Goal: Task Accomplishment & Management: Complete application form

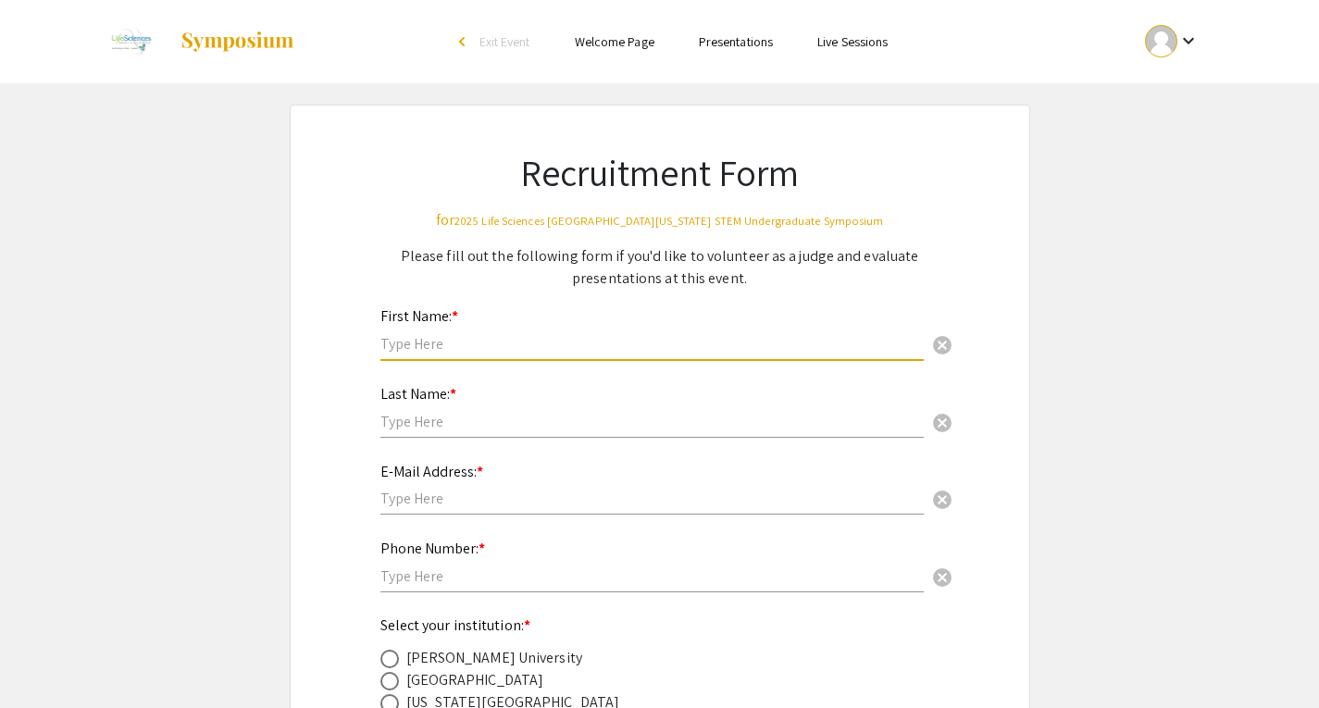
click at [480, 347] on input "text" at bounding box center [652, 343] width 543 height 19
type input "[PERSON_NAME]"
drag, startPoint x: 443, startPoint y: 341, endPoint x: 368, endPoint y: 341, distance: 75.0
click at [368, 341] on div "First Name: * [PERSON_NAME] cancel This field is required." at bounding box center [660, 344] width 587 height 78
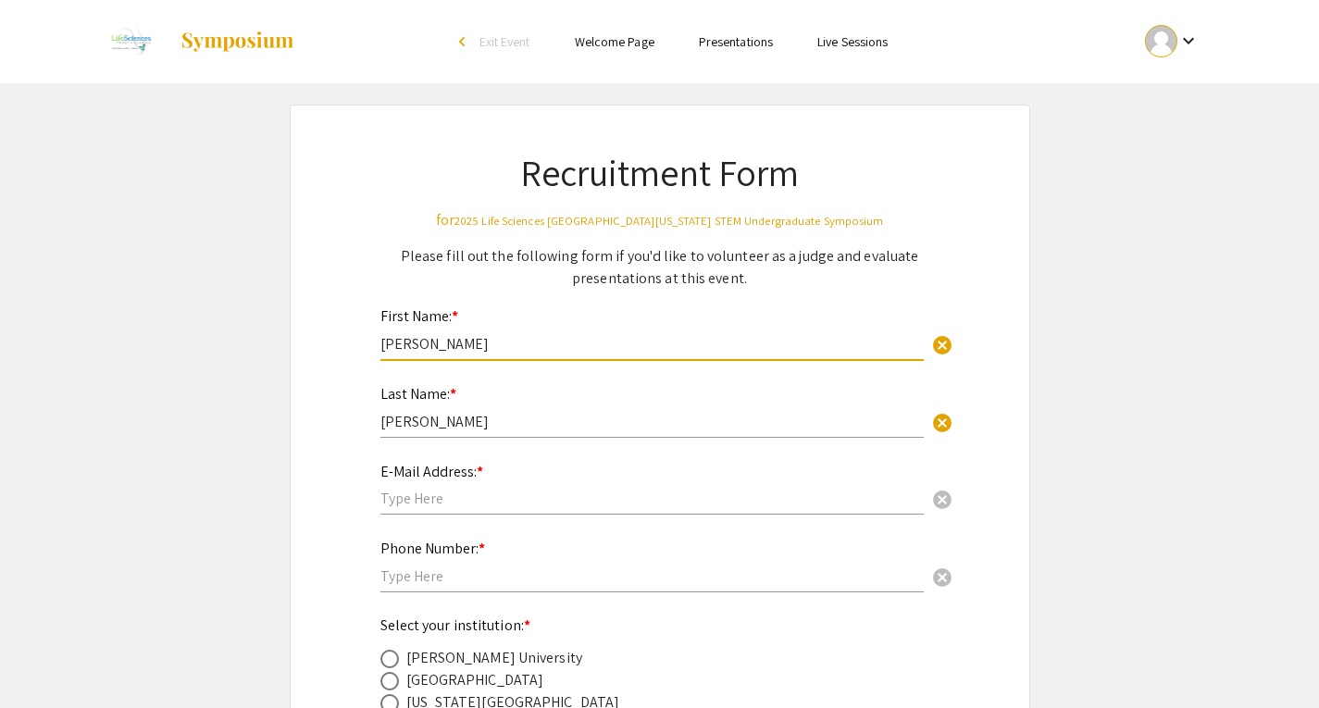
type input "[PERSON_NAME]"
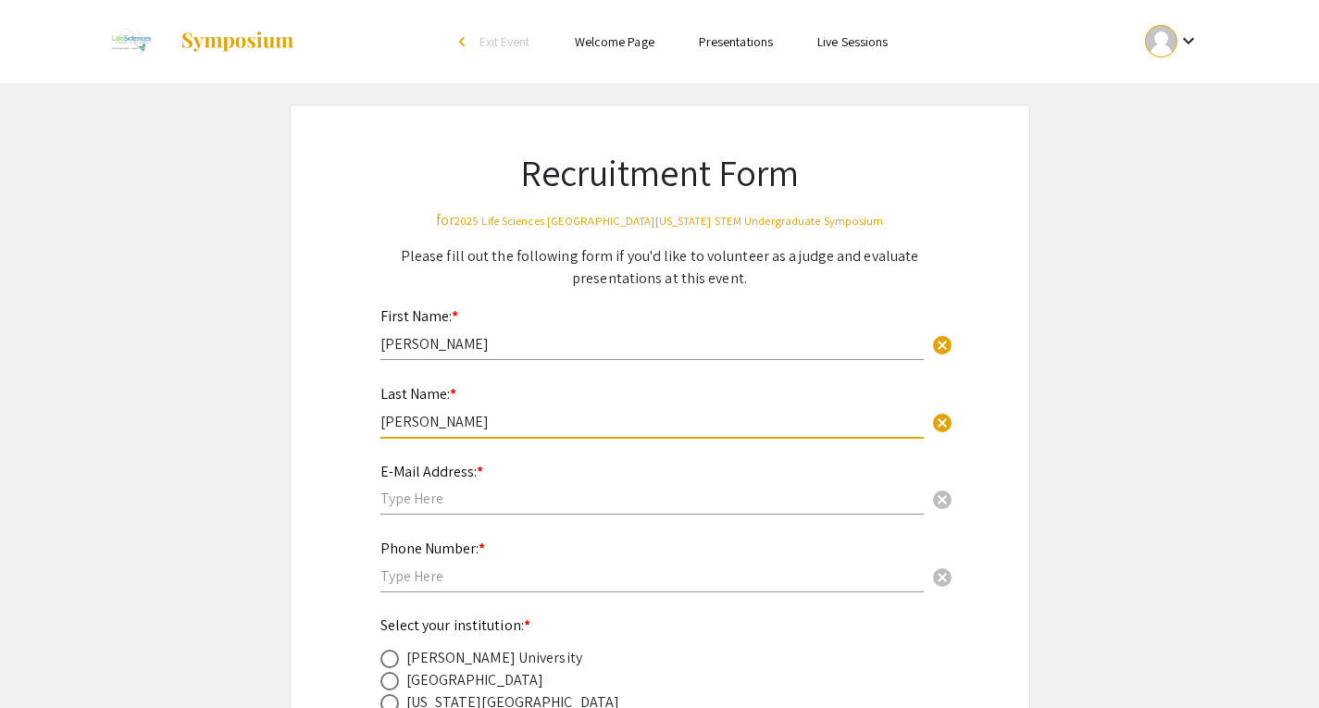
drag, startPoint x: 454, startPoint y: 419, endPoint x: 362, endPoint y: 419, distance: 91.7
type input "[PERSON_NAME]"
click at [398, 496] on input "text" at bounding box center [652, 498] width 543 height 19
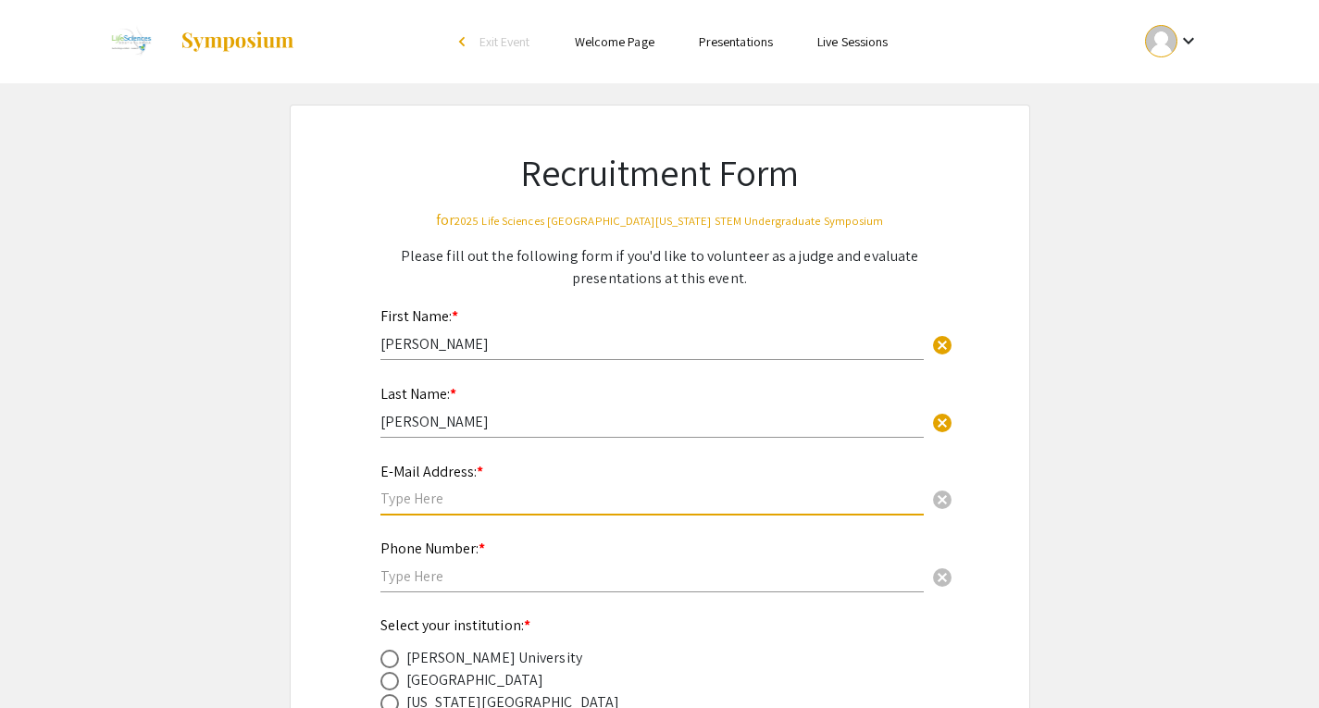
type input "[EMAIL_ADDRESS][DOMAIN_NAME]"
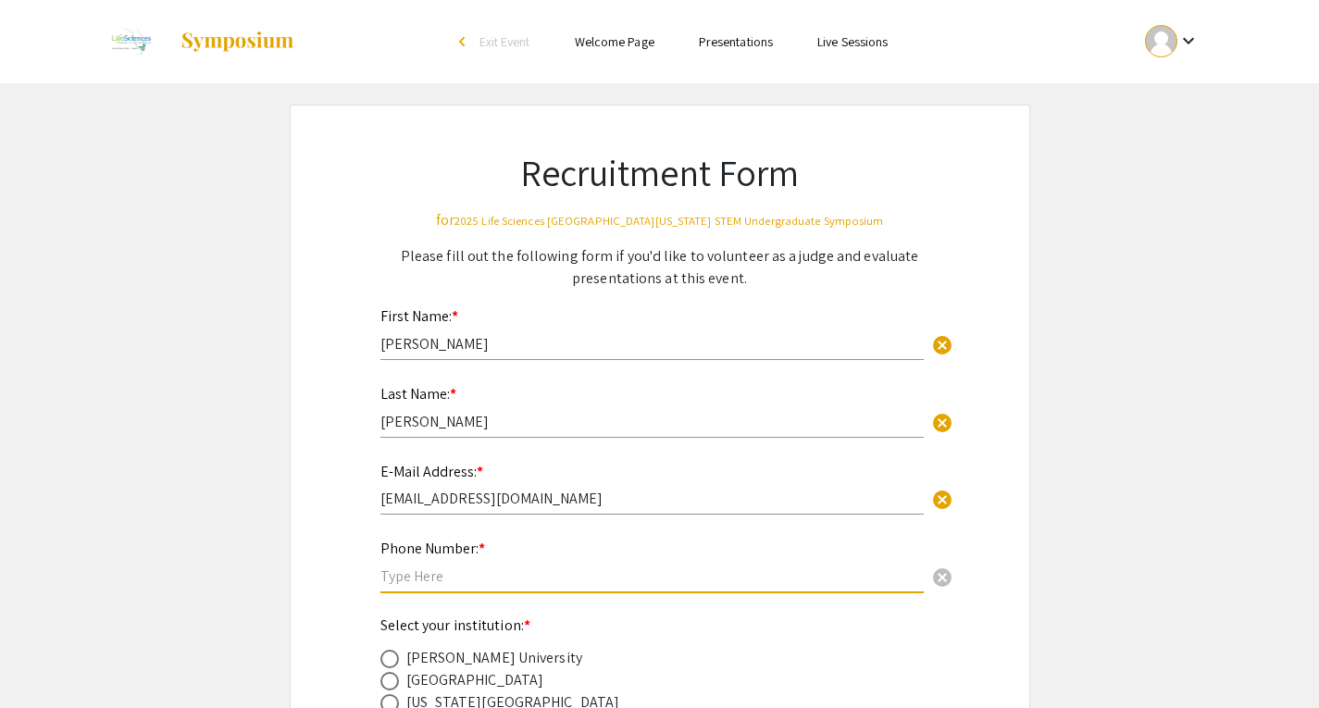
click at [436, 575] on input "text" at bounding box center [652, 576] width 543 height 19
type input "9542622871"
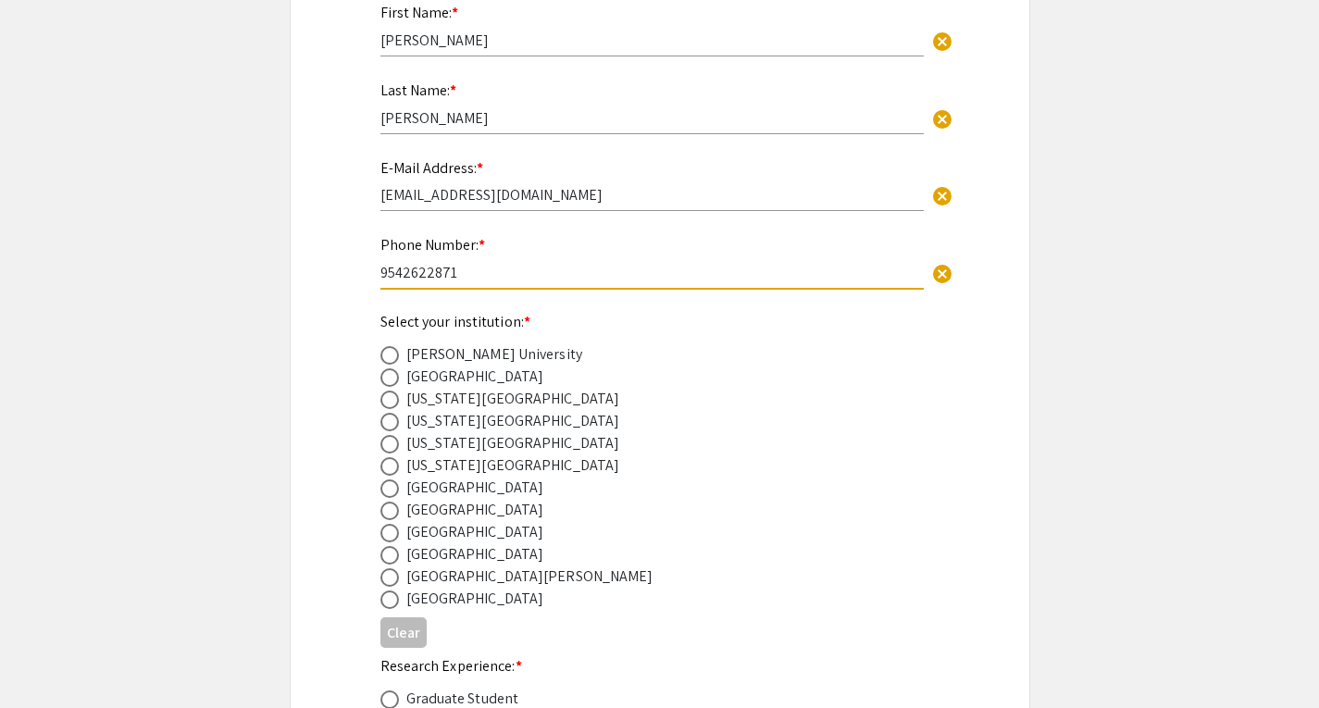
scroll to position [318, 0]
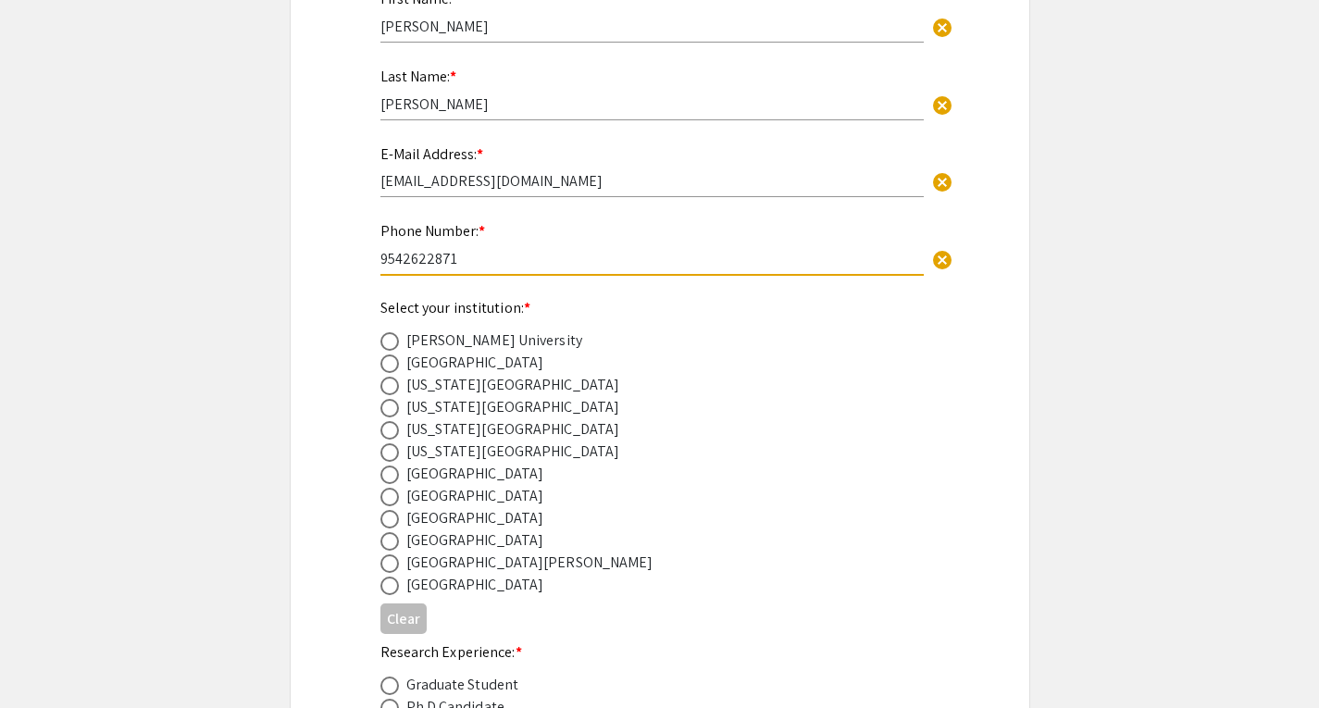
click at [392, 519] on span at bounding box center [390, 519] width 19 height 19
click at [392, 519] on input "radio" at bounding box center [390, 519] width 19 height 19
radio input "true"
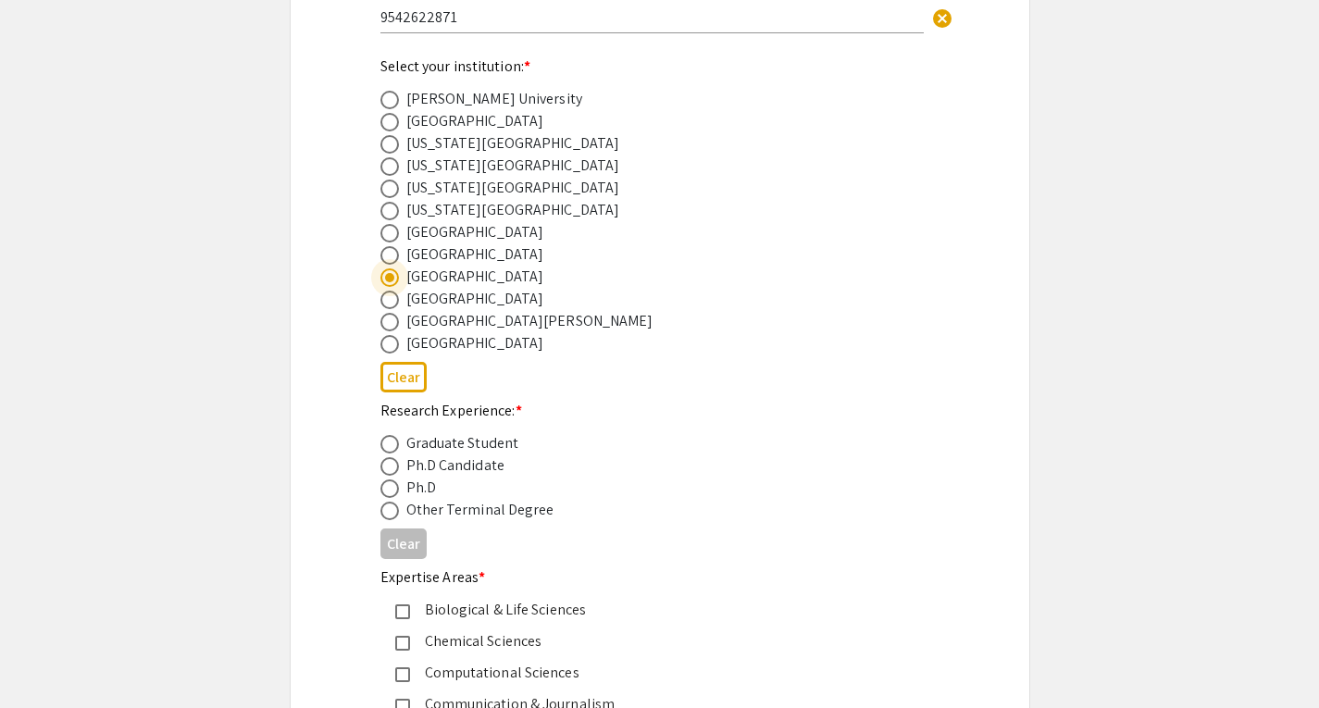
scroll to position [561, 0]
click at [392, 487] on span at bounding box center [390, 487] width 19 height 19
click at [392, 487] on input "radio" at bounding box center [390, 487] width 19 height 19
radio input "true"
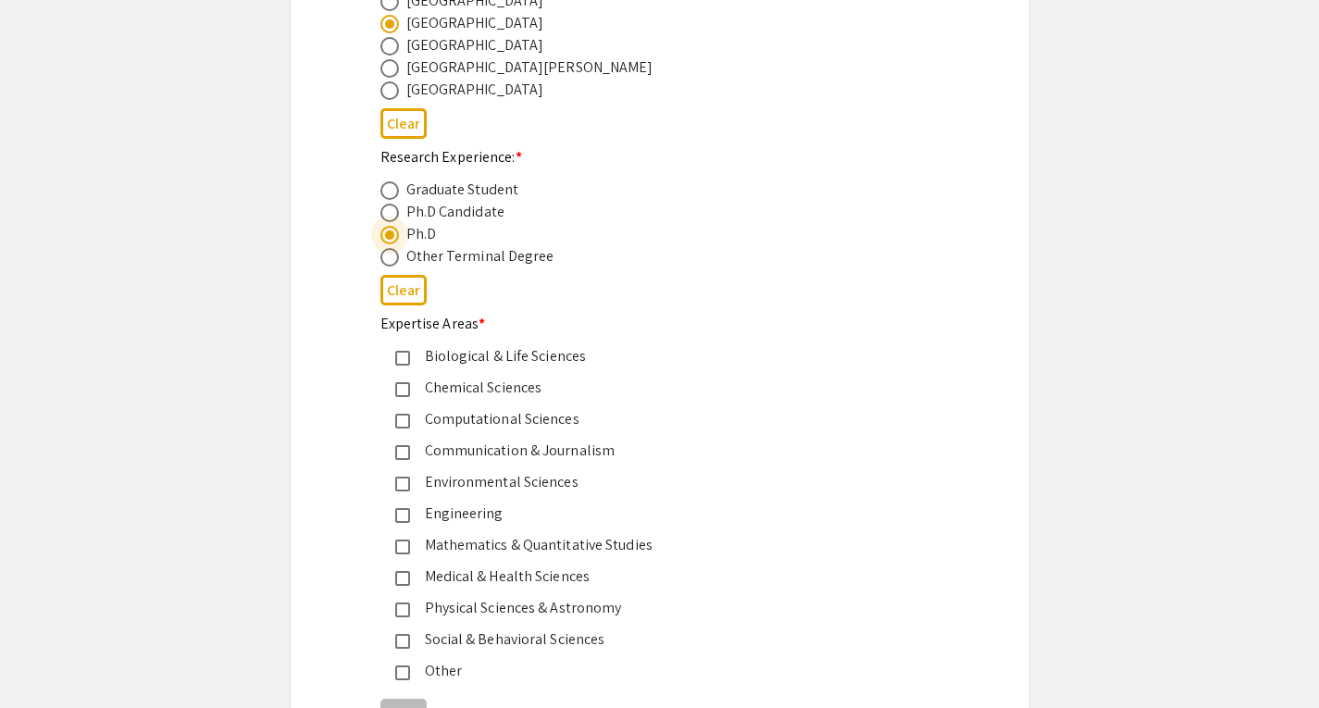
scroll to position [817, 0]
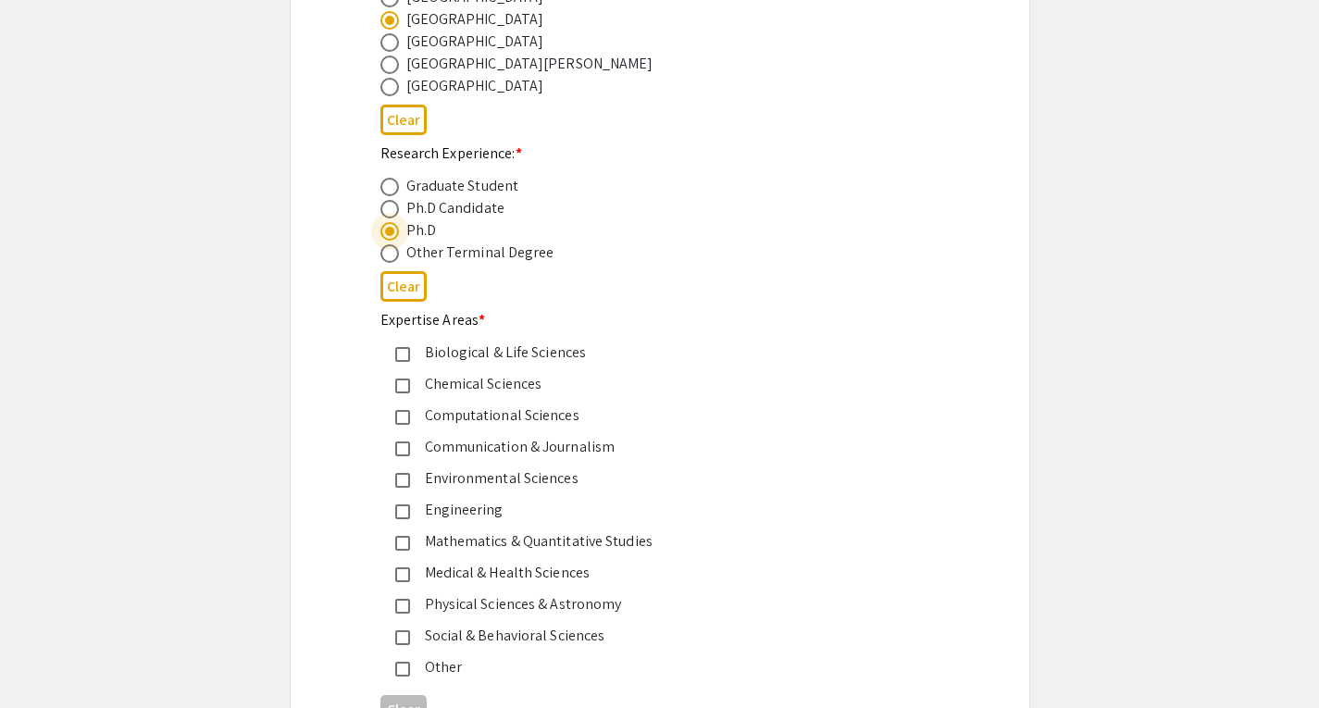
click at [405, 571] on mat-pseudo-checkbox at bounding box center [402, 575] width 15 height 15
click at [404, 667] on mat-pseudo-checkbox at bounding box center [402, 669] width 15 height 15
click at [404, 349] on mat-pseudo-checkbox at bounding box center [402, 354] width 15 height 15
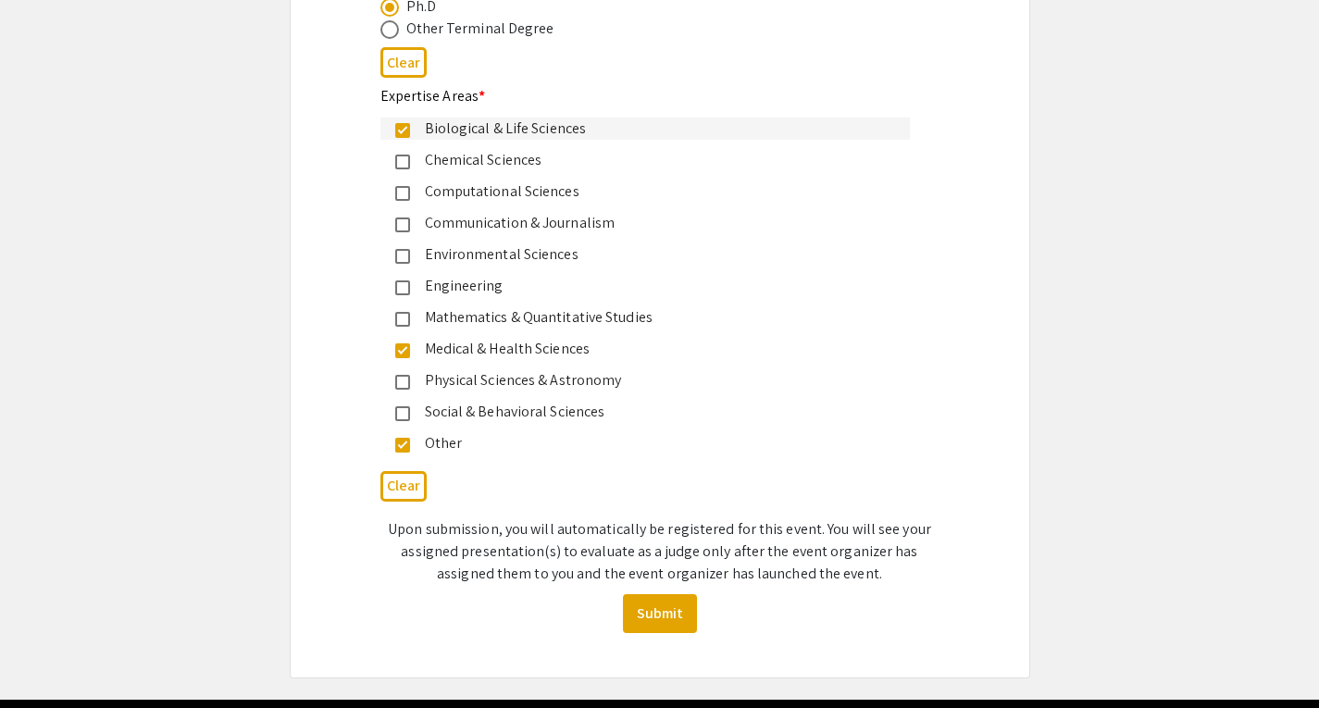
scroll to position [1051, 0]
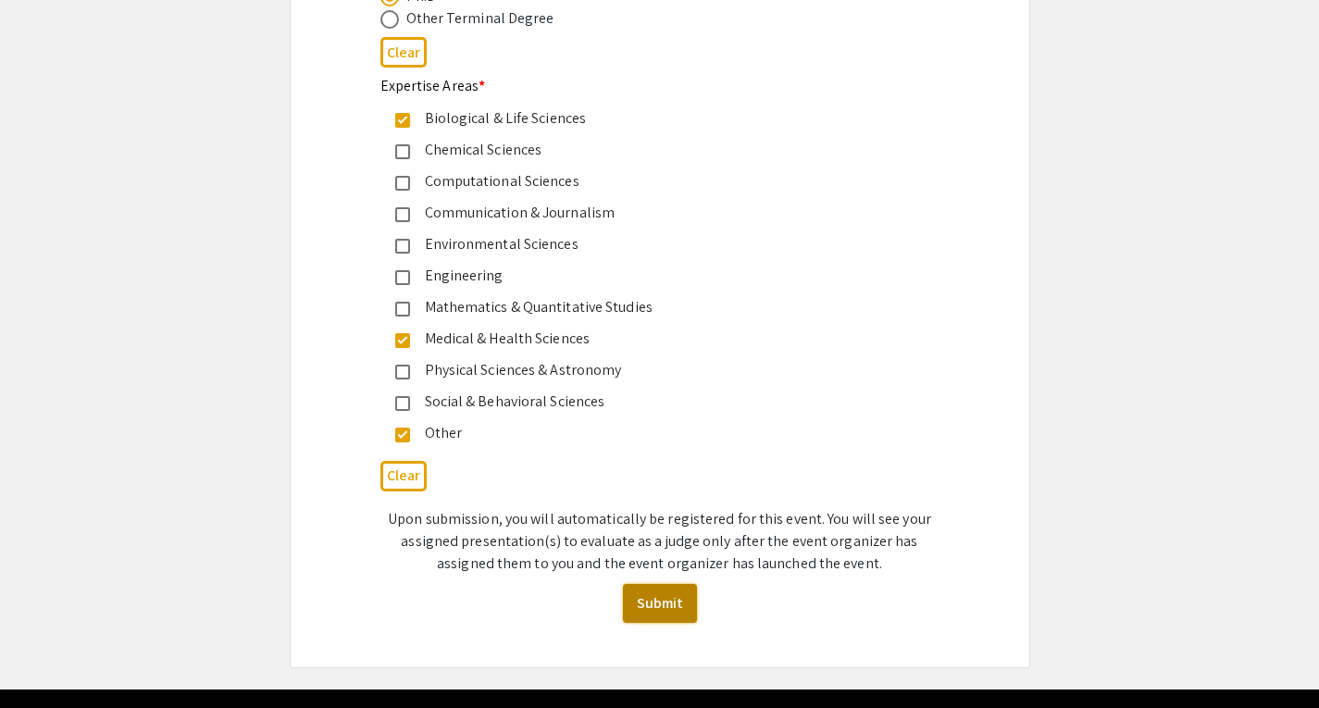
click at [657, 597] on button "Submit" at bounding box center [660, 603] width 74 height 39
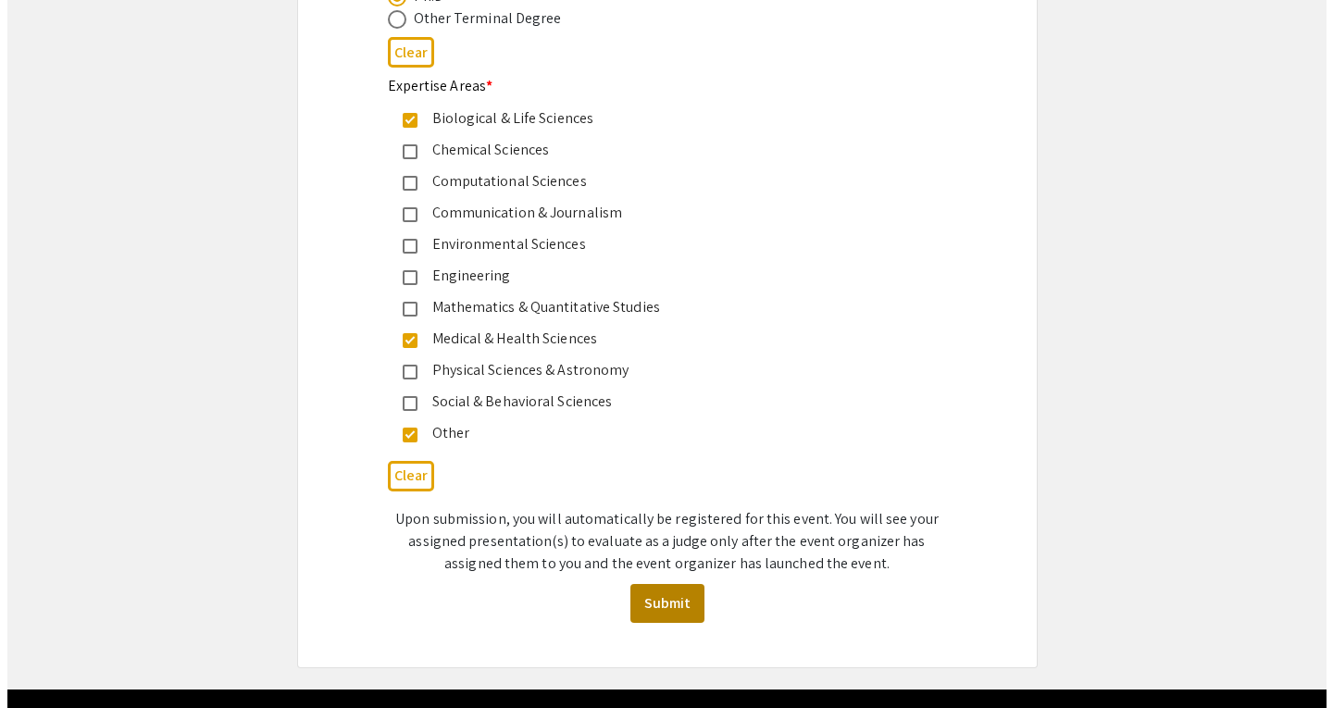
scroll to position [0, 0]
